Goal: Task Accomplishment & Management: Manage account settings

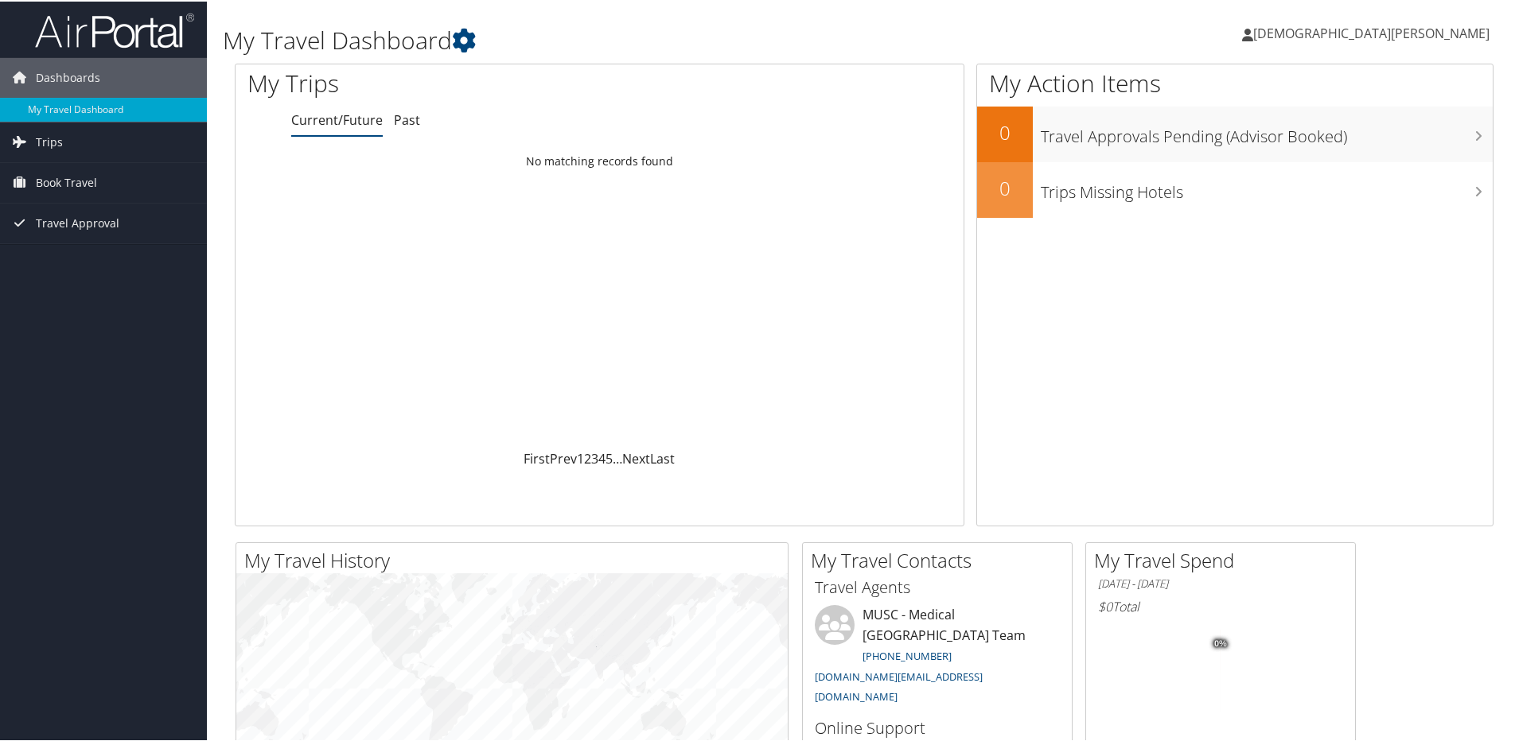
click at [1432, 31] on span "[DEMOGRAPHIC_DATA][PERSON_NAME]" at bounding box center [1371, 31] width 236 height 17
click at [1348, 87] on link "My Settings" at bounding box center [1397, 87] width 177 height 27
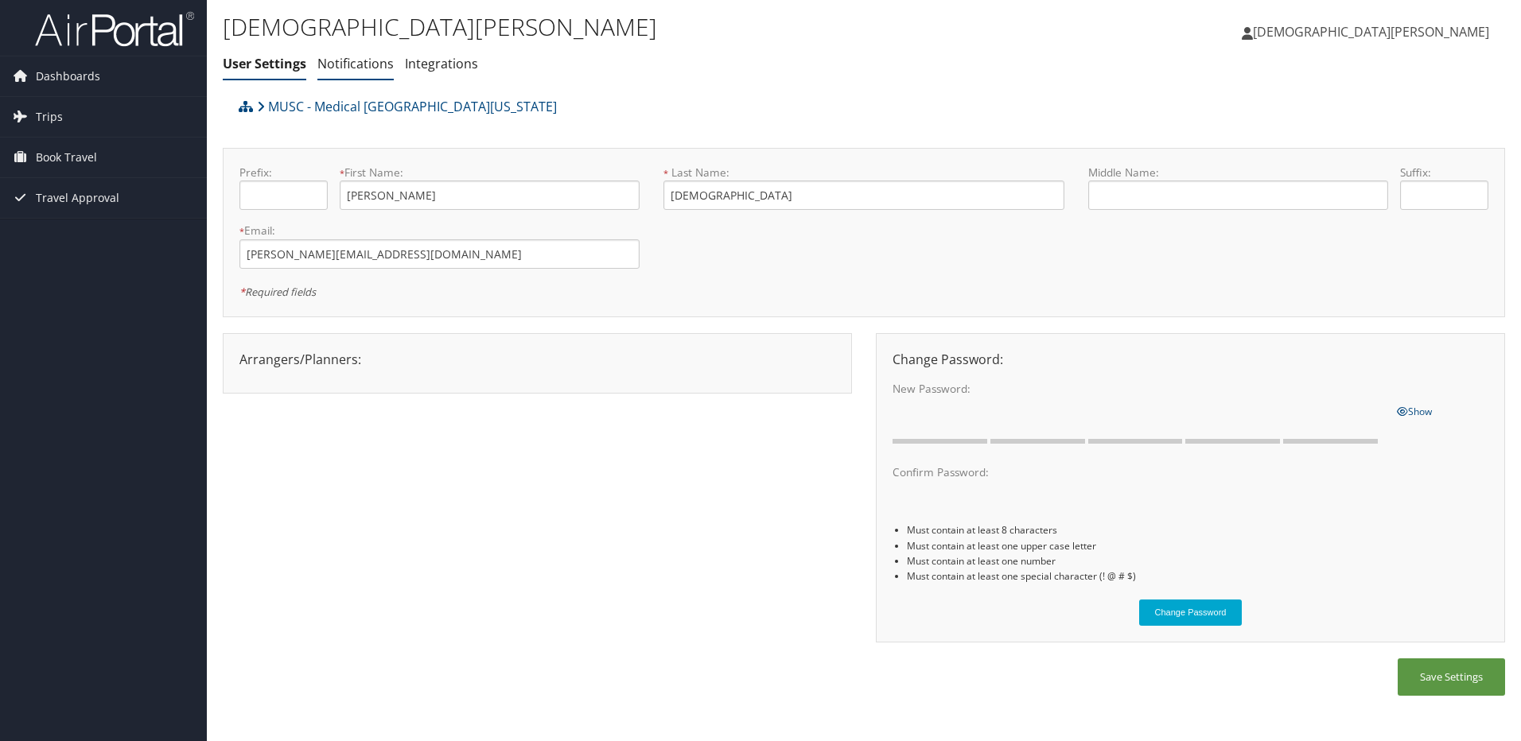
click at [344, 64] on link "Notifications" at bounding box center [355, 63] width 76 height 17
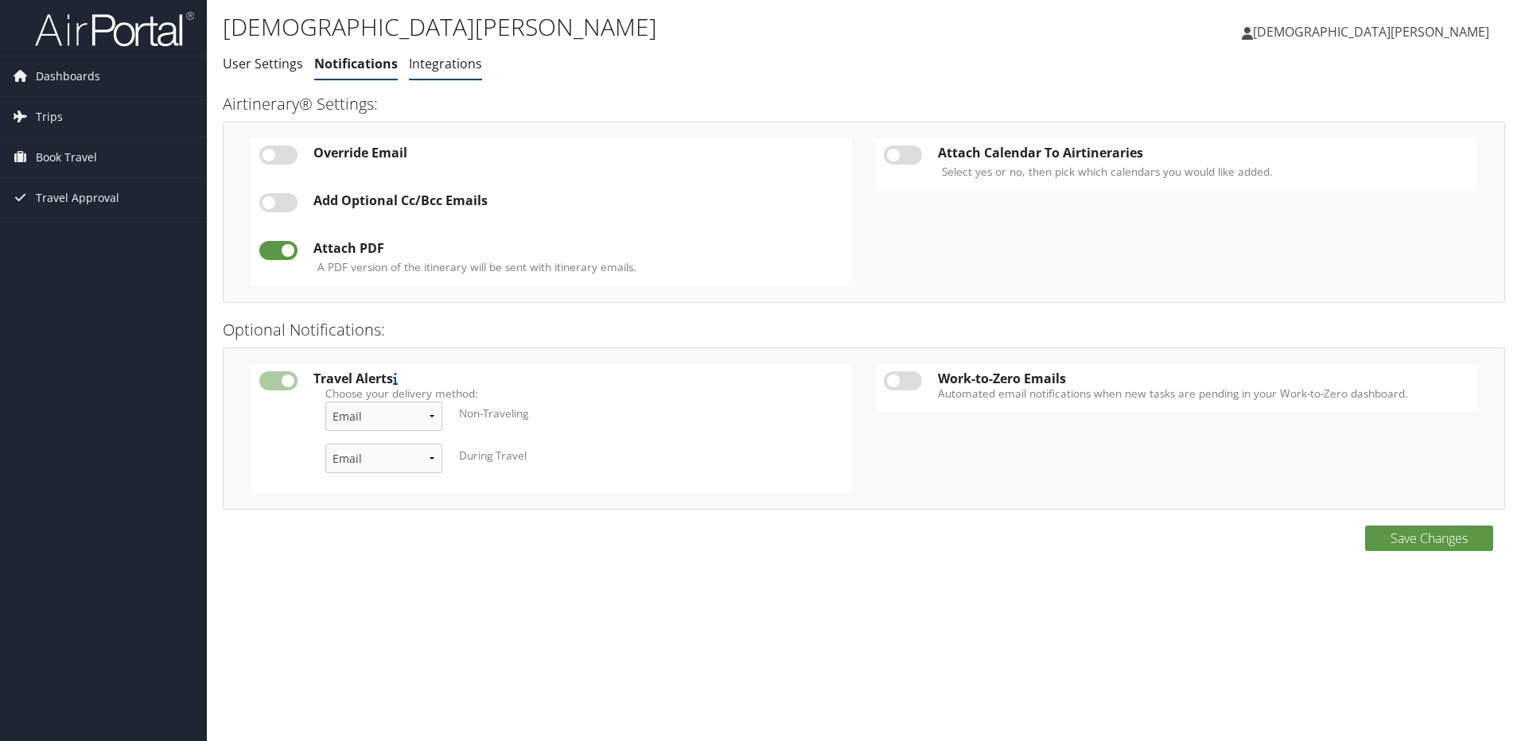
click at [437, 68] on link "Integrations" at bounding box center [445, 63] width 73 height 17
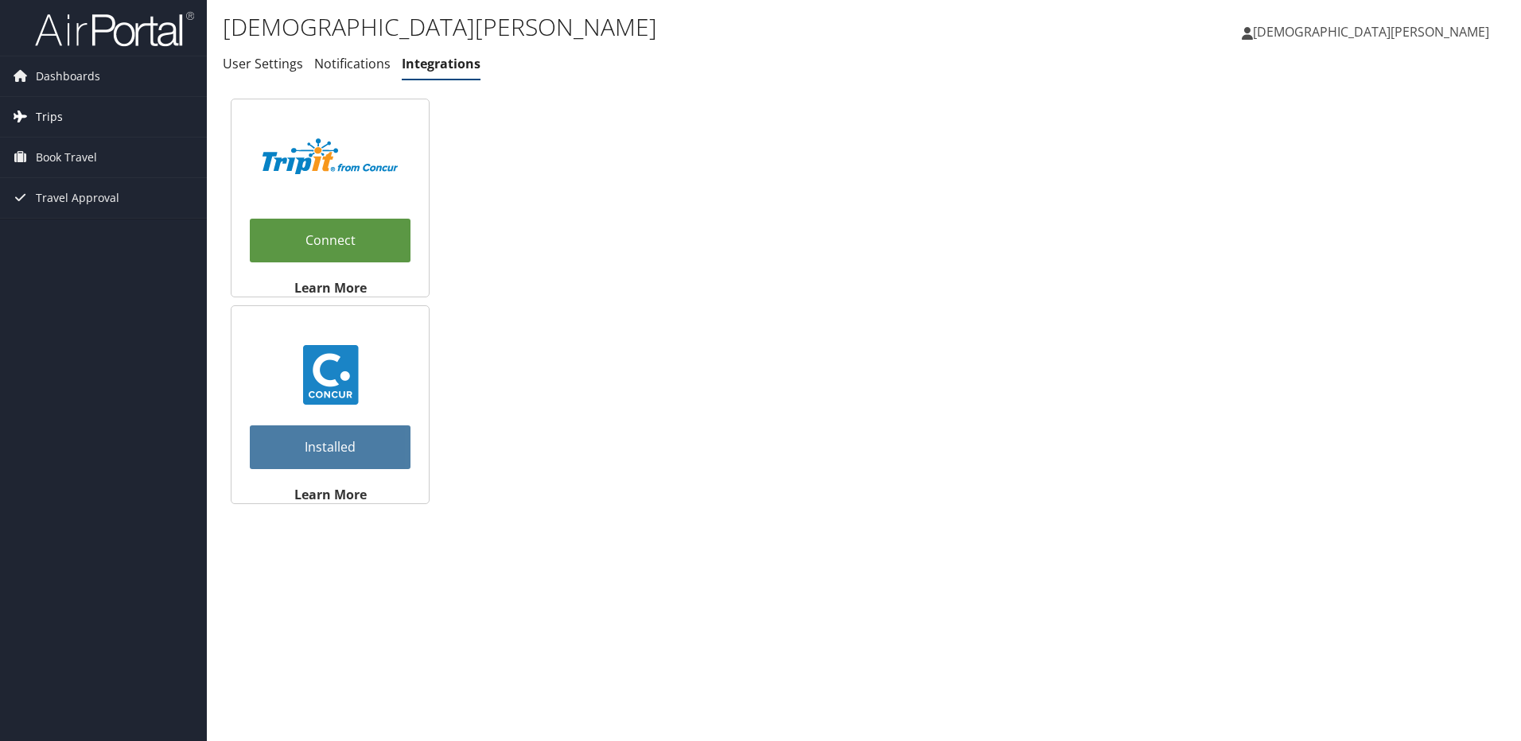
click at [56, 115] on span "Trips" at bounding box center [49, 117] width 27 height 40
click at [54, 78] on span "Dashboards" at bounding box center [68, 76] width 64 height 40
click at [38, 70] on span "Dashboards" at bounding box center [68, 76] width 64 height 40
click at [1421, 40] on span "[DEMOGRAPHIC_DATA][PERSON_NAME]" at bounding box center [1371, 31] width 236 height 17
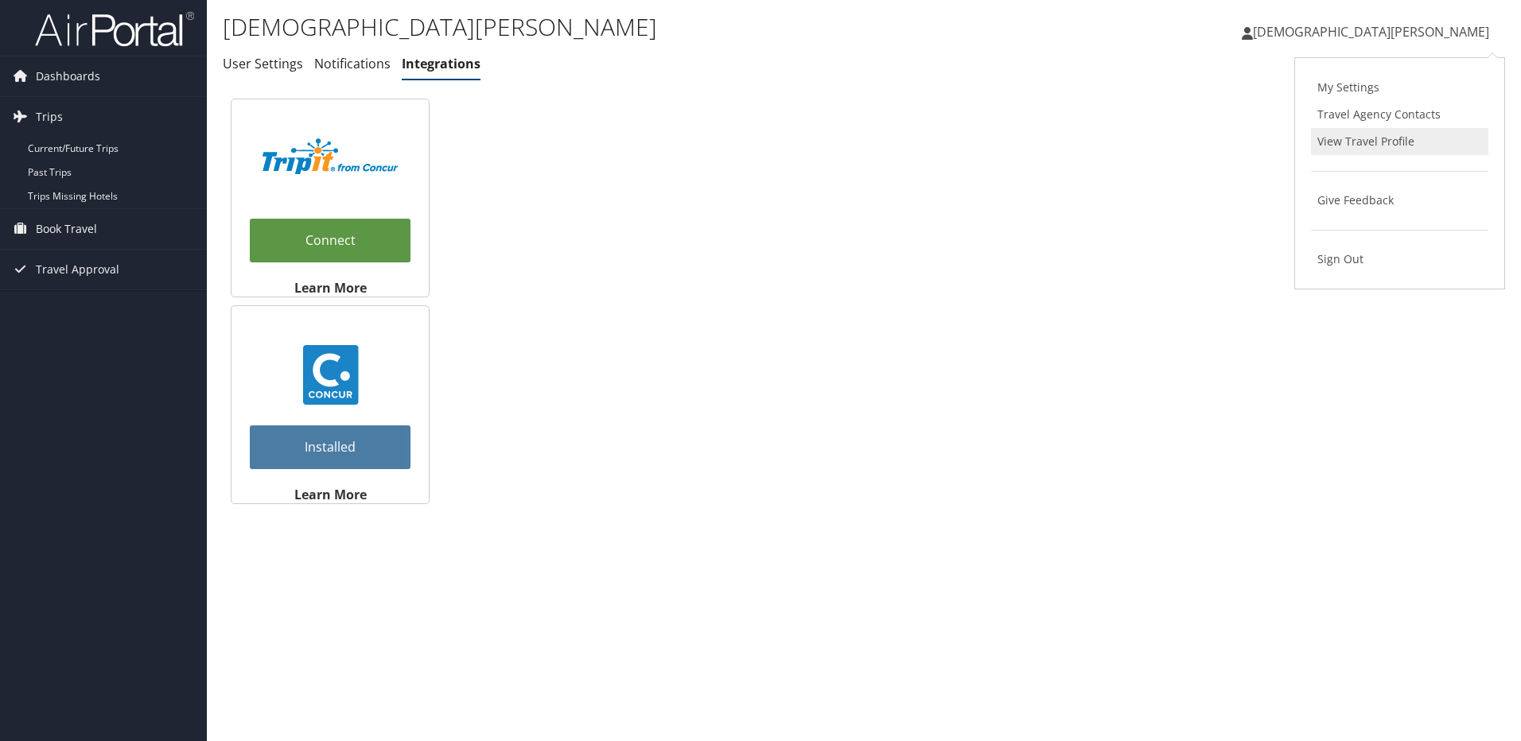
click at [1363, 142] on link "View Travel Profile" at bounding box center [1399, 141] width 177 height 27
click at [76, 67] on span "Dashboards" at bounding box center [68, 76] width 64 height 40
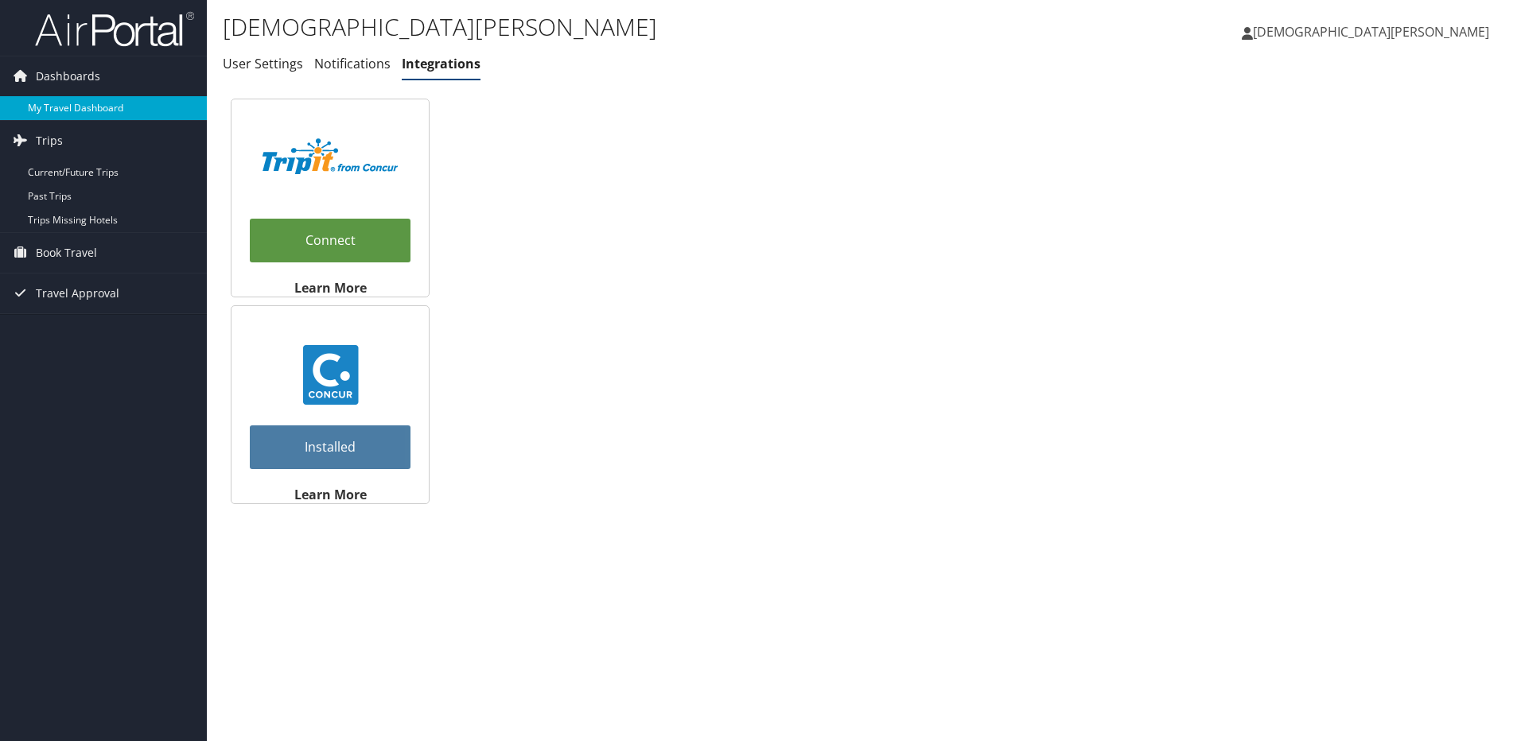
click at [87, 104] on link "My Travel Dashboard" at bounding box center [103, 108] width 207 height 24
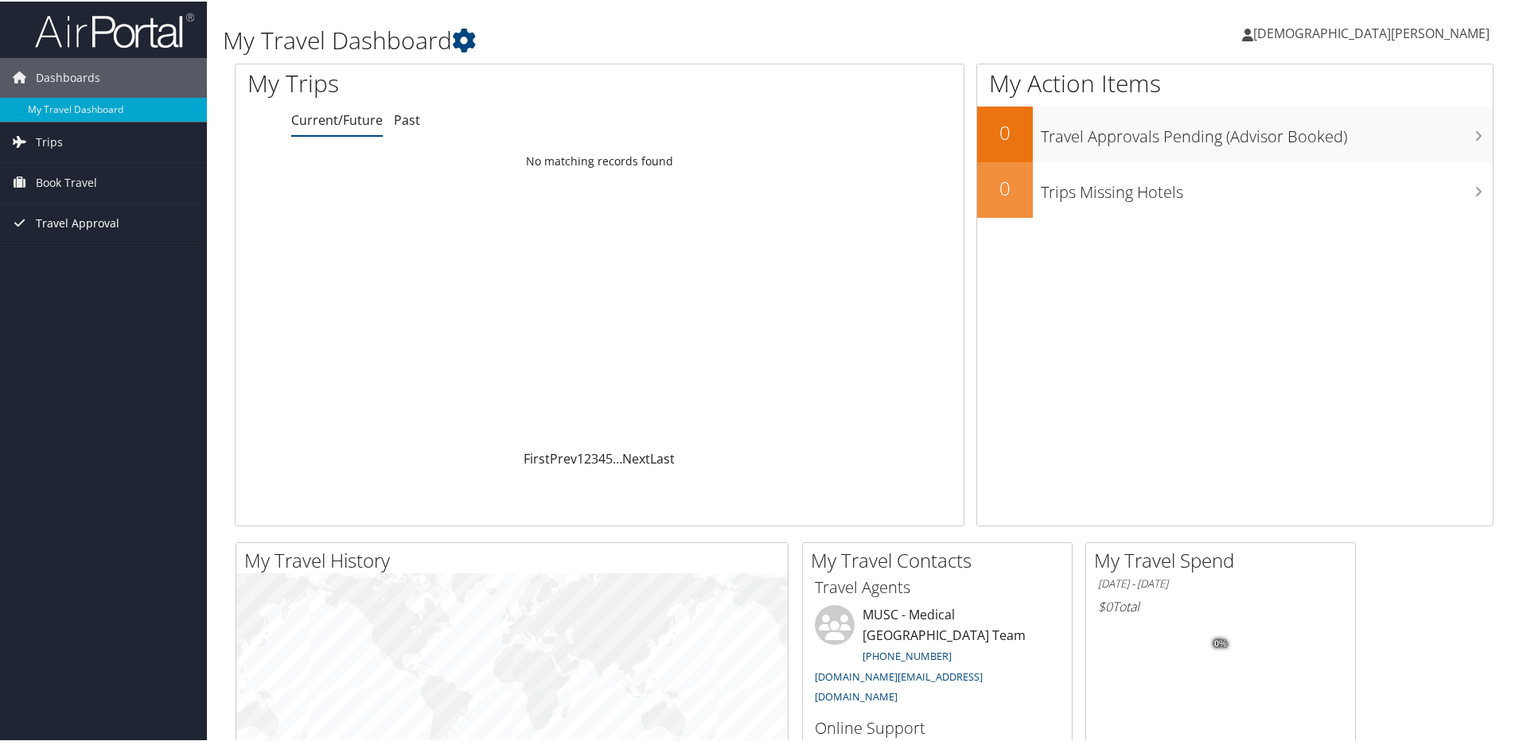
click at [57, 222] on span "Travel Approval" at bounding box center [78, 222] width 84 height 40
click at [52, 139] on span "Trips" at bounding box center [49, 141] width 27 height 40
click at [72, 254] on span "Book Travel" at bounding box center [66, 253] width 61 height 40
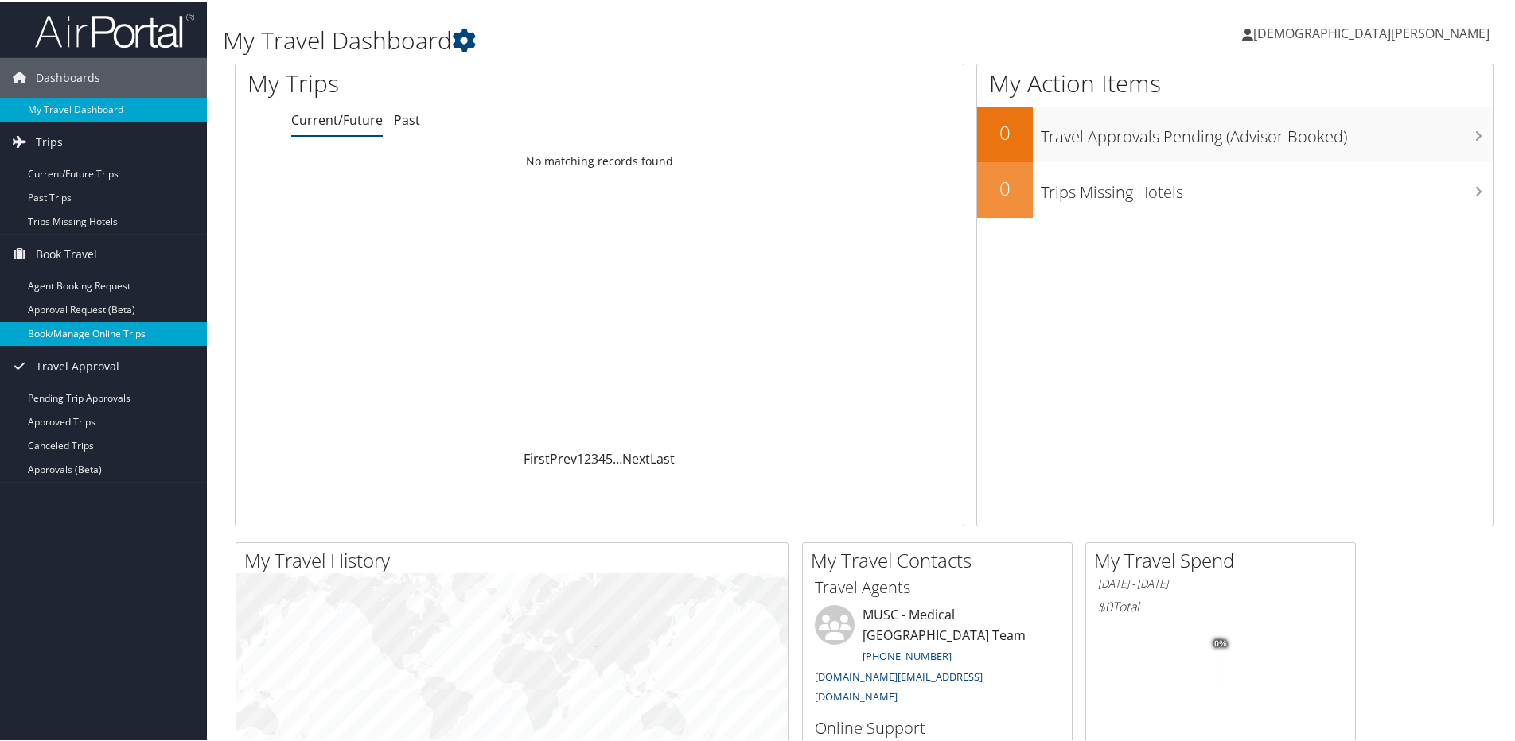
click at [60, 334] on link "Book/Manage Online Trips" at bounding box center [103, 333] width 207 height 24
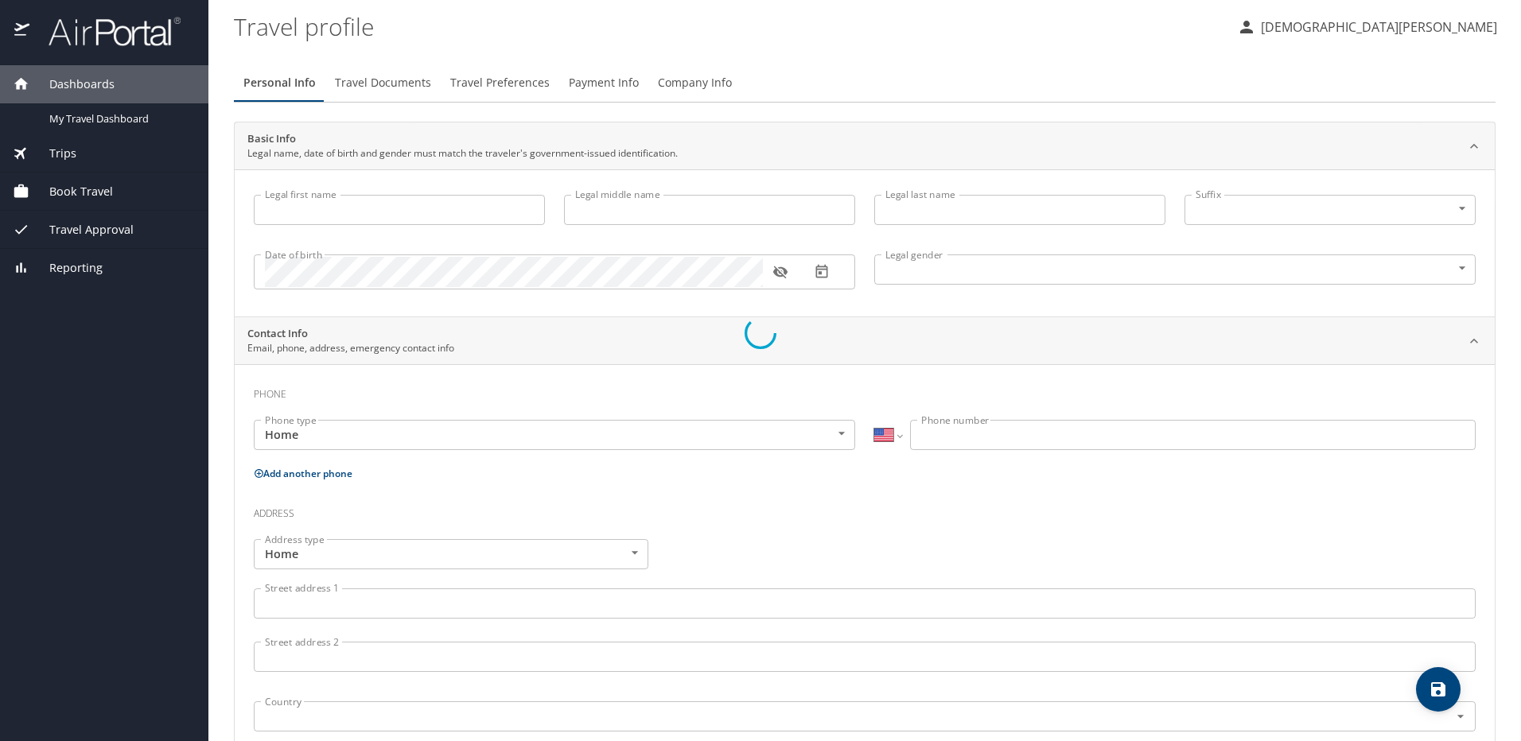
select select "US"
type input "[PERSON_NAME]"
type input "[DEMOGRAPHIC_DATA]"
type input "Undisclosed"
select select "US"
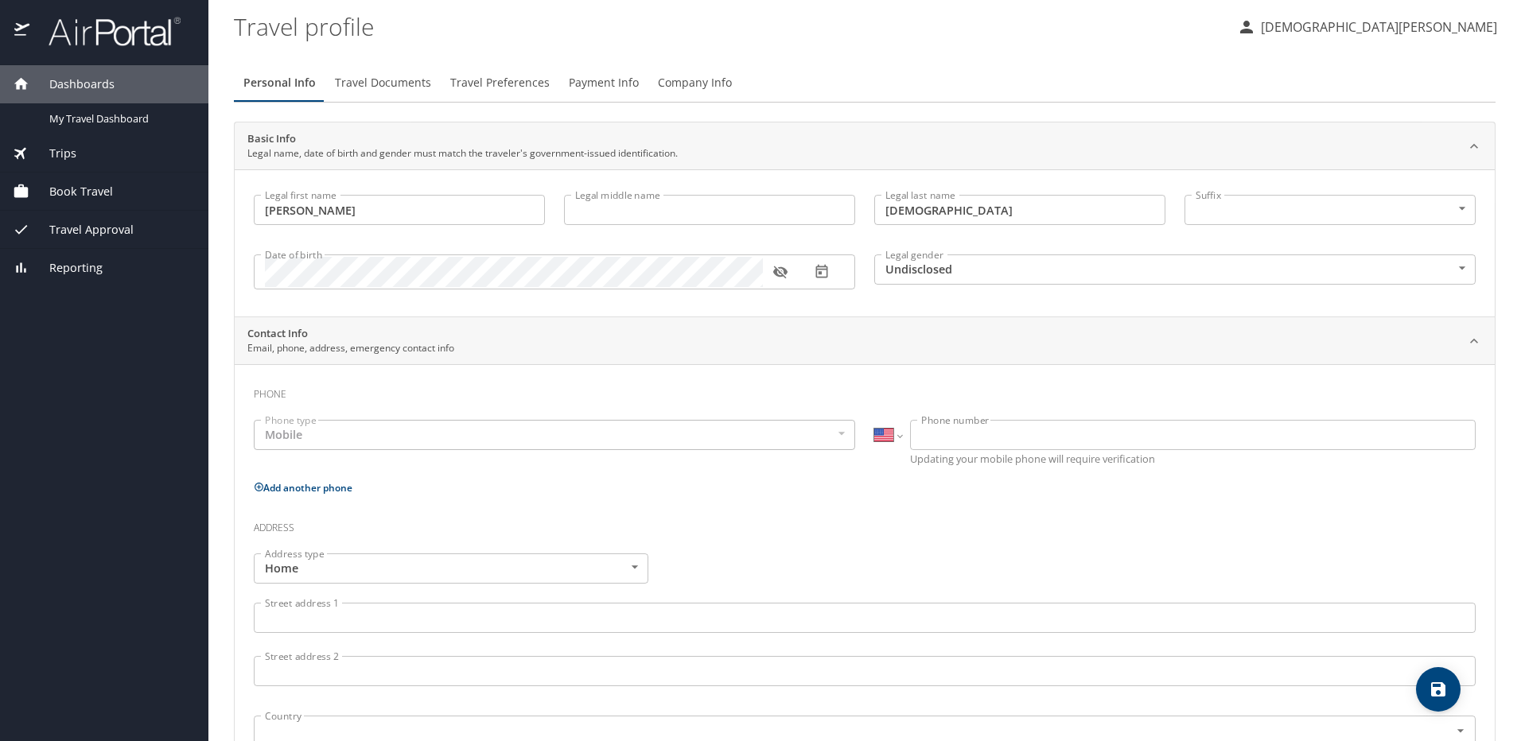
select select "US"
